Goal: Task Accomplishment & Management: Complete application form

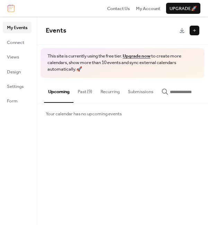
click at [191, 31] on button at bounding box center [194, 31] width 10 height 10
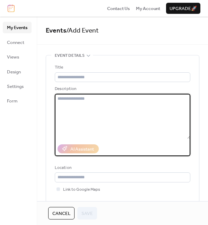
click at [63, 98] on textarea at bounding box center [122, 116] width 135 height 45
paste textarea "**********"
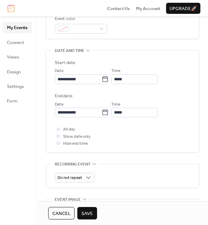
scroll to position [205, 0]
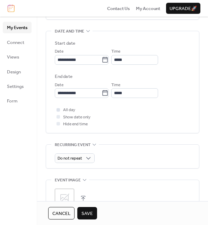
type textarea "**********"
click at [59, 109] on div at bounding box center [57, 109] width 3 height 3
click at [69, 197] on icon at bounding box center [65, 199] width 10 height 10
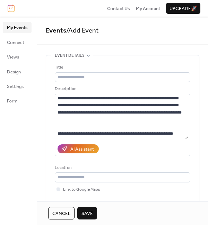
scroll to position [1425, 0]
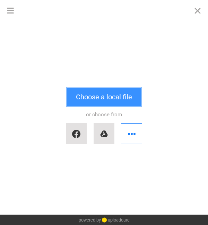
click at [102, 96] on button "Choose a local file" at bounding box center [103, 97] width 73 height 18
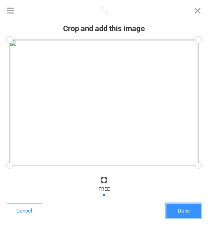
click at [180, 213] on button "Done" at bounding box center [183, 211] width 35 height 15
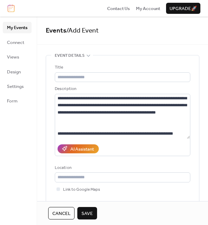
scroll to position [1454, 0]
click at [90, 213] on span "Save" at bounding box center [86, 213] width 11 height 7
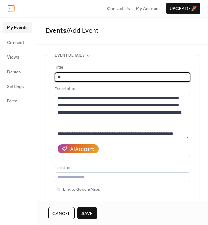
type input "*"
type input "**********"
click at [90, 215] on span "Save" at bounding box center [86, 213] width 11 height 7
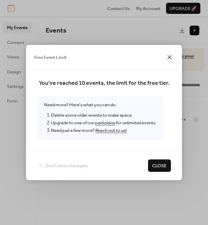
click at [170, 56] on icon at bounding box center [169, 57] width 4 height 4
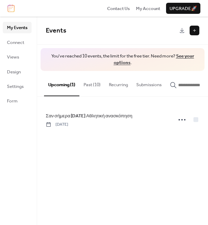
click at [195, 31] on div at bounding box center [194, 31] width 10 height 10
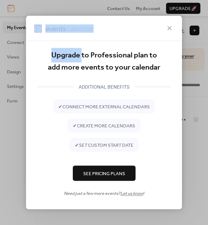
click at [195, 31] on div "Upgrade to Professional plan to add more events to your calendar ADDITIONAL BEN…" at bounding box center [104, 112] width 208 height 225
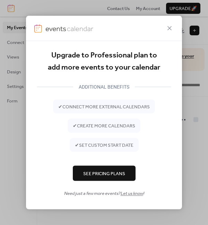
click at [195, 31] on div "Upgrade to Professional plan to add more events to your calendar ADDITIONAL BEN…" at bounding box center [104, 112] width 208 height 225
click at [100, 174] on span "See Pricing Plans" at bounding box center [104, 173] width 42 height 7
